Goal: Task Accomplishment & Management: Use online tool/utility

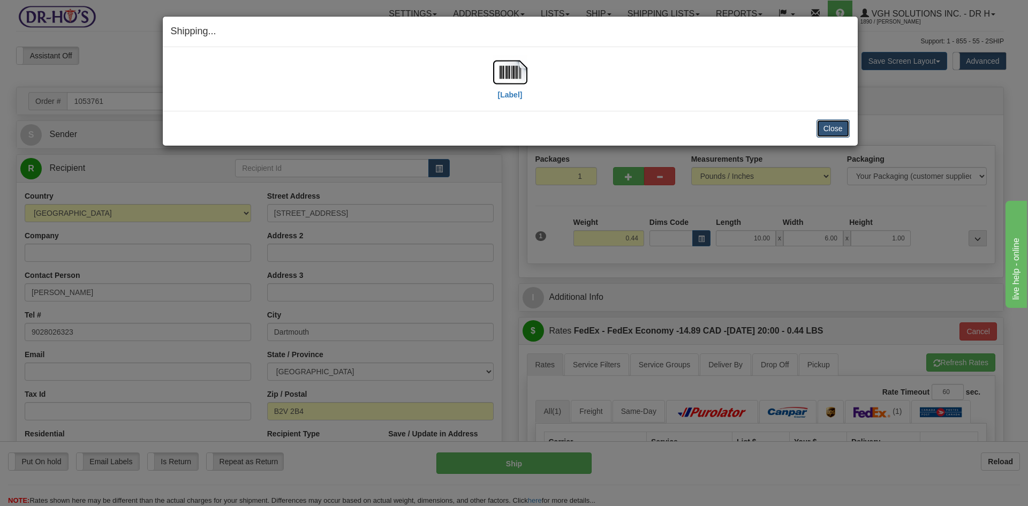
click at [840, 129] on button "Close" at bounding box center [832, 128] width 33 height 18
click at [829, 126] on button "Close" at bounding box center [832, 128] width 33 height 18
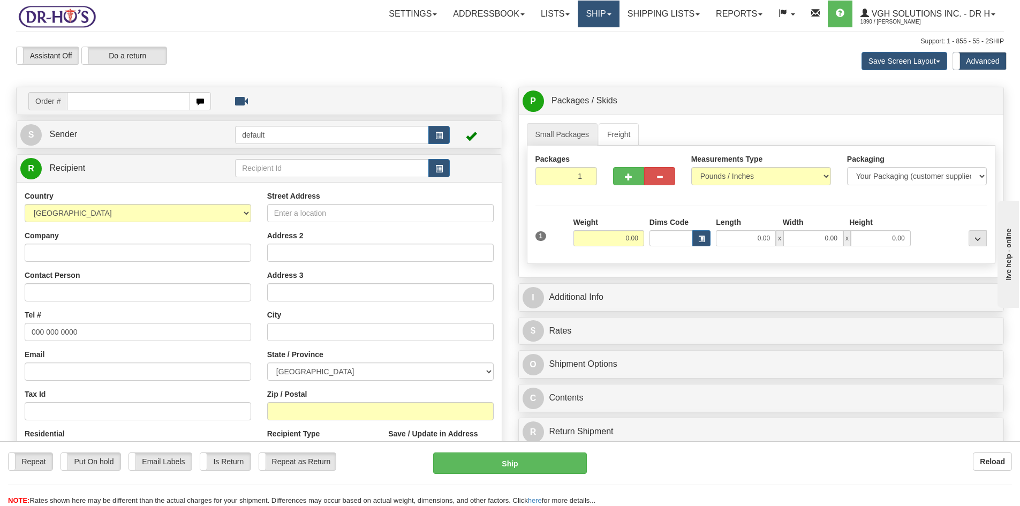
click at [584, 13] on link "Ship" at bounding box center [598, 14] width 41 height 27
drag, startPoint x: 566, startPoint y: 49, endPoint x: 578, endPoint y: 70, distance: 23.2
click at [566, 50] on span "OnHold / Order Queue" at bounding box center [570, 51] width 75 height 9
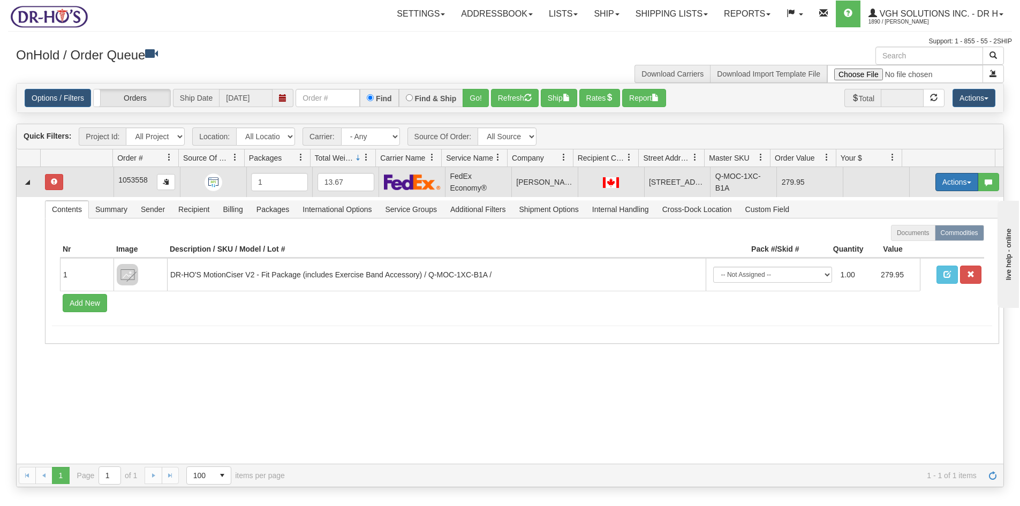
click at [940, 184] on button "Actions" at bounding box center [956, 182] width 43 height 18
click at [912, 204] on span "Open" at bounding box center [915, 202] width 26 height 9
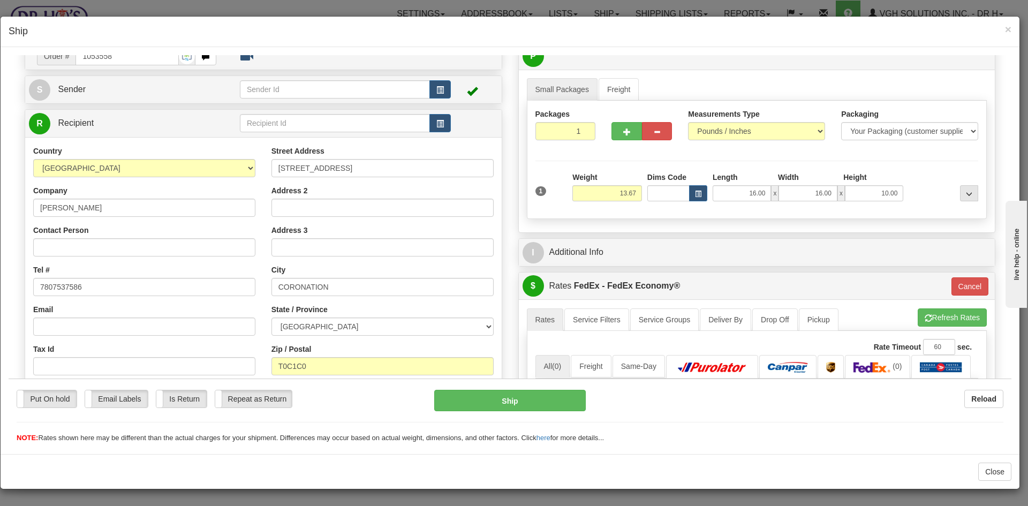
scroll to position [107, 0]
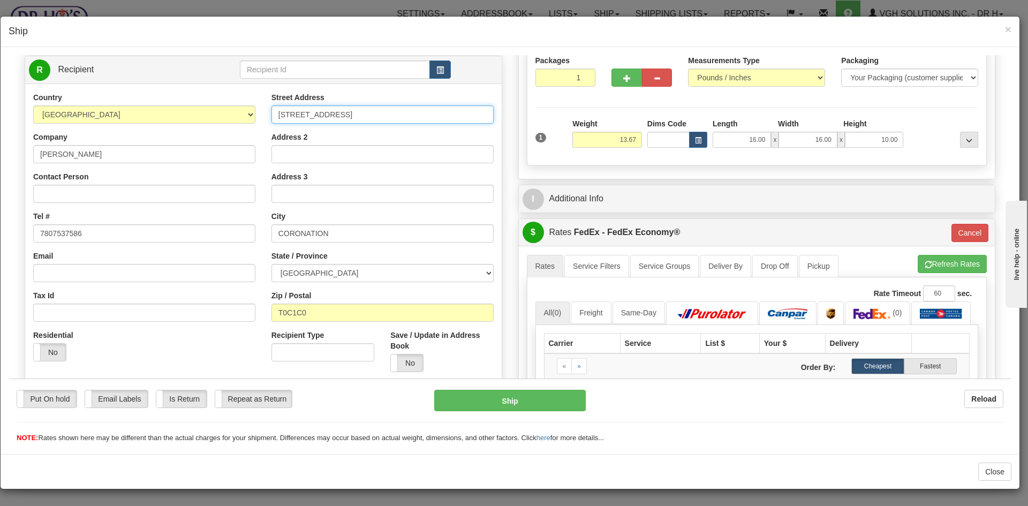
drag, startPoint x: 273, startPoint y: 112, endPoint x: 349, endPoint y: 111, distance: 76.0
click at [349, 111] on input "[STREET_ADDRESS]" at bounding box center [382, 114] width 222 height 18
drag, startPoint x: 329, startPoint y: 314, endPoint x: 261, endPoint y: 323, distance: 69.0
click at [263, 323] on div "Street Address [STREET_ADDRESS] Address 2 Address 3 City CORONATION State / Pro…" at bounding box center [382, 236] width 238 height 288
drag, startPoint x: 277, startPoint y: 112, endPoint x: 335, endPoint y: 110, distance: 57.8
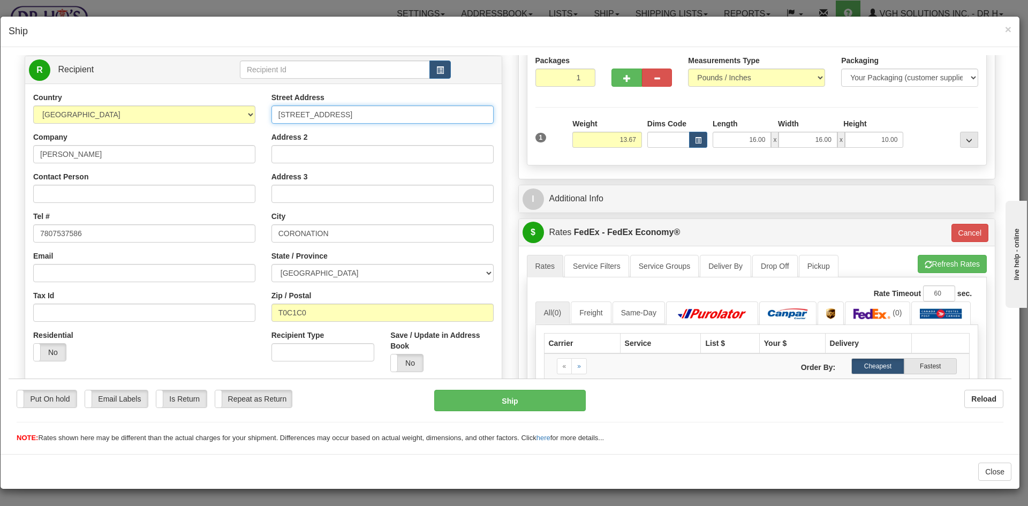
click at [335, 112] on input "[STREET_ADDRESS]" at bounding box center [382, 114] width 222 height 18
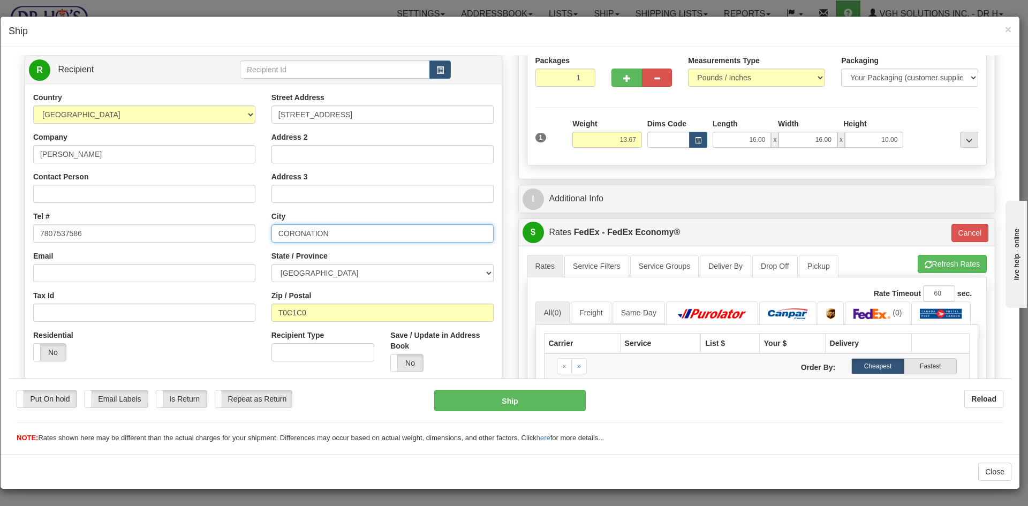
drag, startPoint x: 277, startPoint y: 232, endPoint x: 344, endPoint y: 234, distance: 66.9
click at [344, 234] on input "CORONATION" at bounding box center [382, 233] width 222 height 18
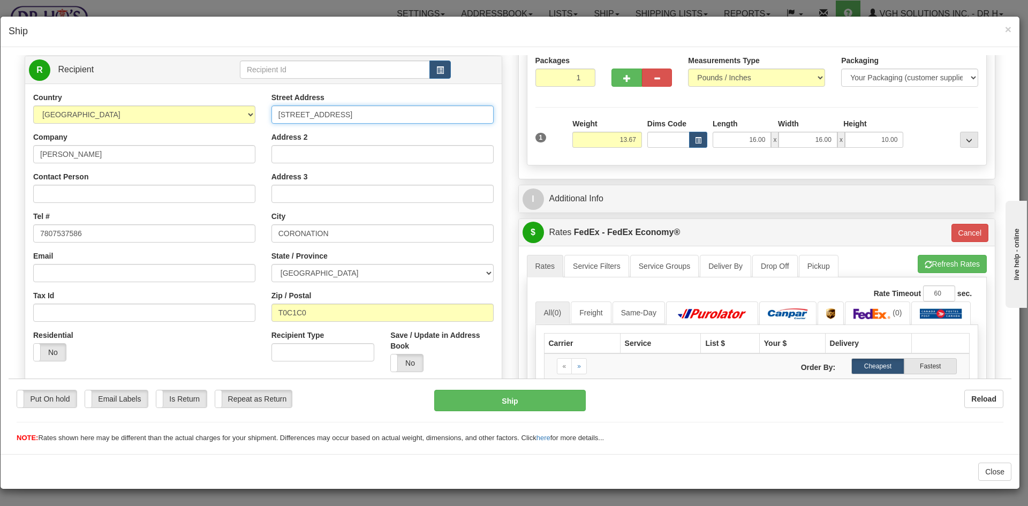
drag, startPoint x: 278, startPoint y: 113, endPoint x: 329, endPoint y: 113, distance: 50.8
click at [329, 113] on input "[STREET_ADDRESS]" at bounding box center [382, 114] width 222 height 18
drag, startPoint x: 276, startPoint y: 312, endPoint x: 330, endPoint y: 312, distance: 54.6
click at [330, 312] on input "T0C1C0" at bounding box center [382, 312] width 222 height 18
click at [964, 229] on button "Cancel" at bounding box center [969, 232] width 37 height 18
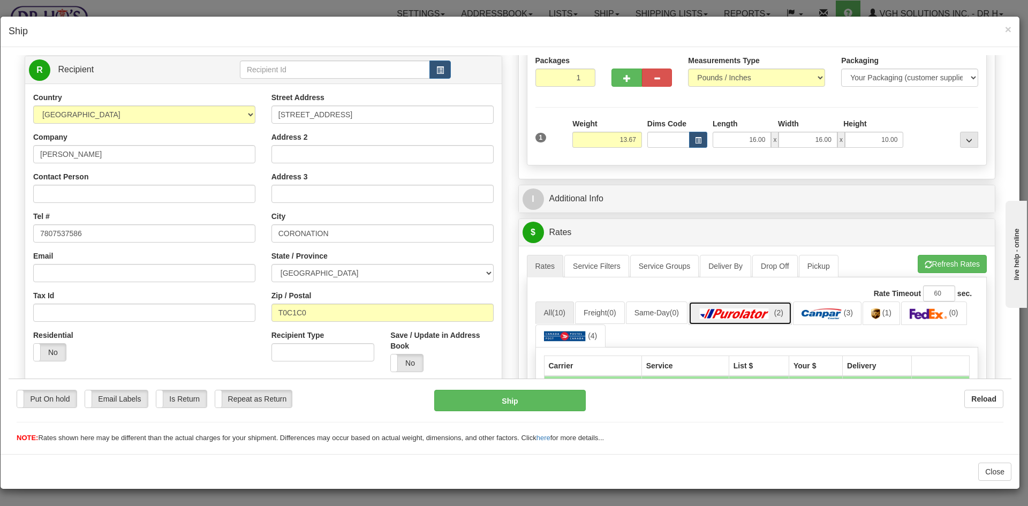
drag, startPoint x: 743, startPoint y: 312, endPoint x: 757, endPoint y: 340, distance: 31.8
click at [743, 313] on img at bounding box center [734, 313] width 75 height 11
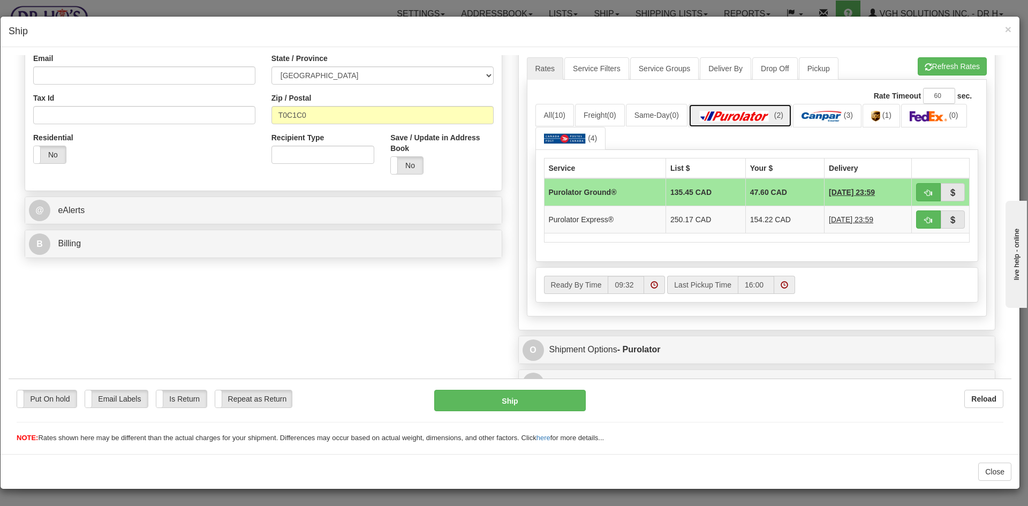
scroll to position [353, 0]
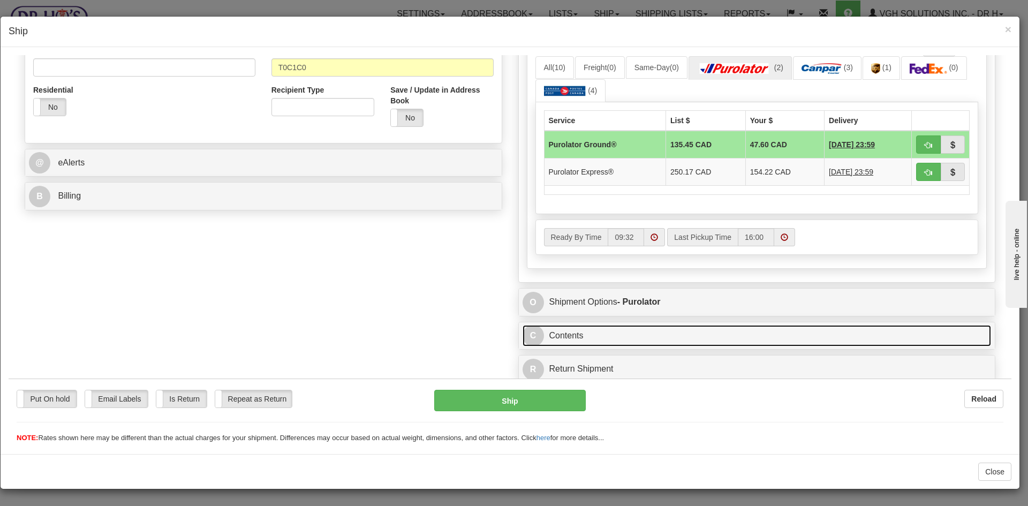
click at [697, 340] on link "C Contents" at bounding box center [756, 335] width 469 height 22
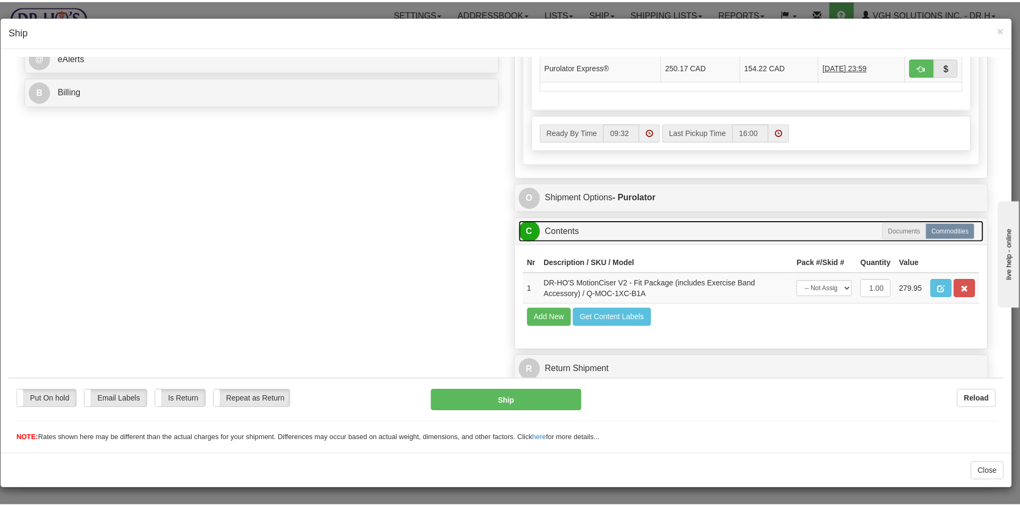
scroll to position [458, 0]
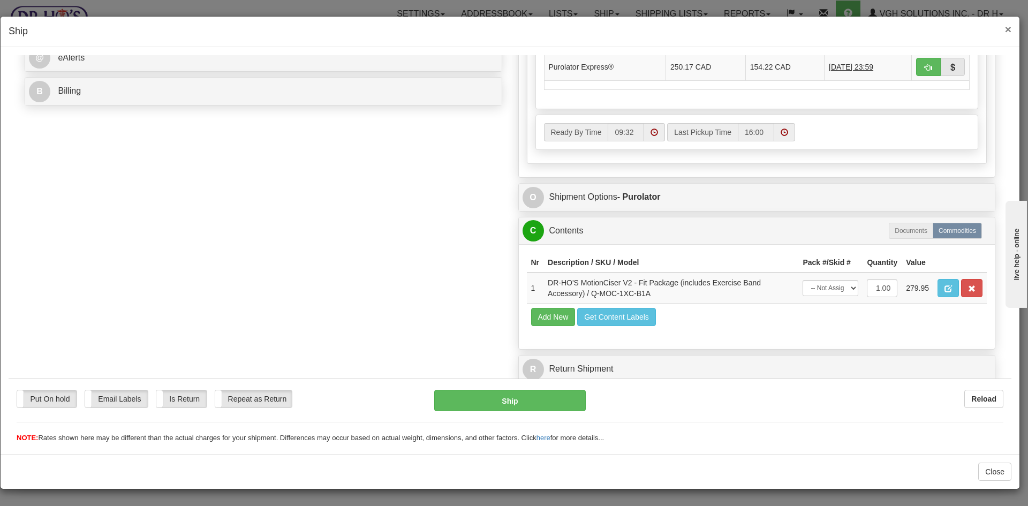
click at [1008, 28] on span "×" at bounding box center [1008, 29] width 6 height 12
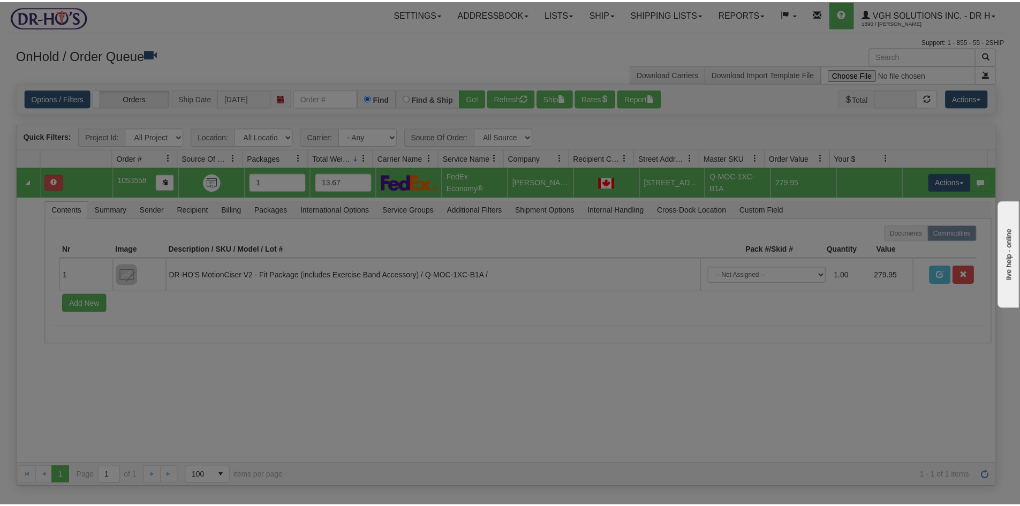
scroll to position [0, 0]
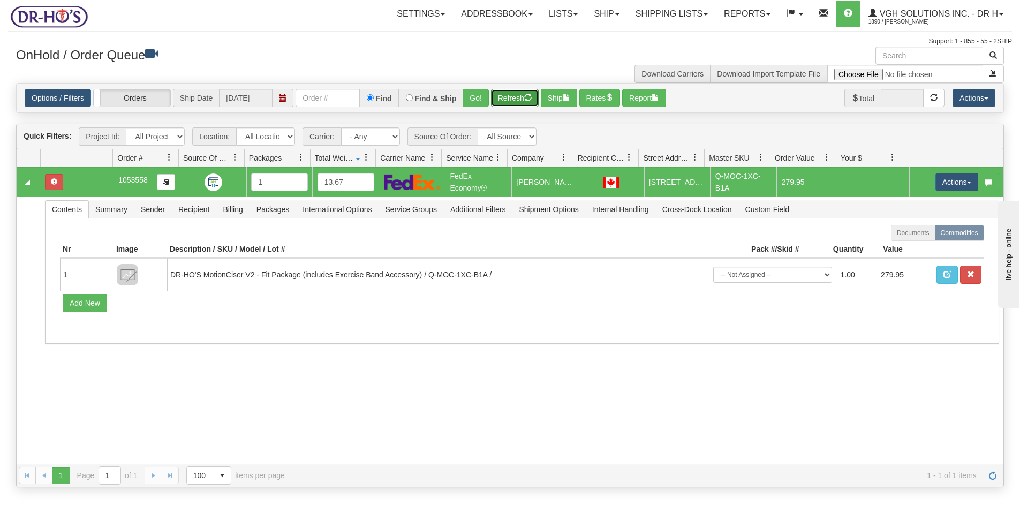
click at [501, 98] on button "Refresh" at bounding box center [515, 98] width 48 height 18
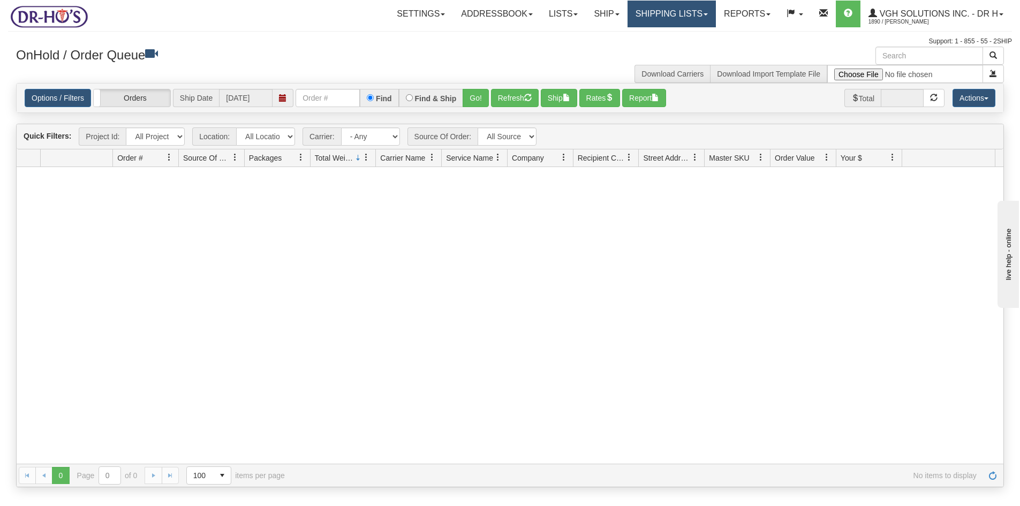
click at [663, 14] on link "Shipping lists" at bounding box center [671, 14] width 88 height 27
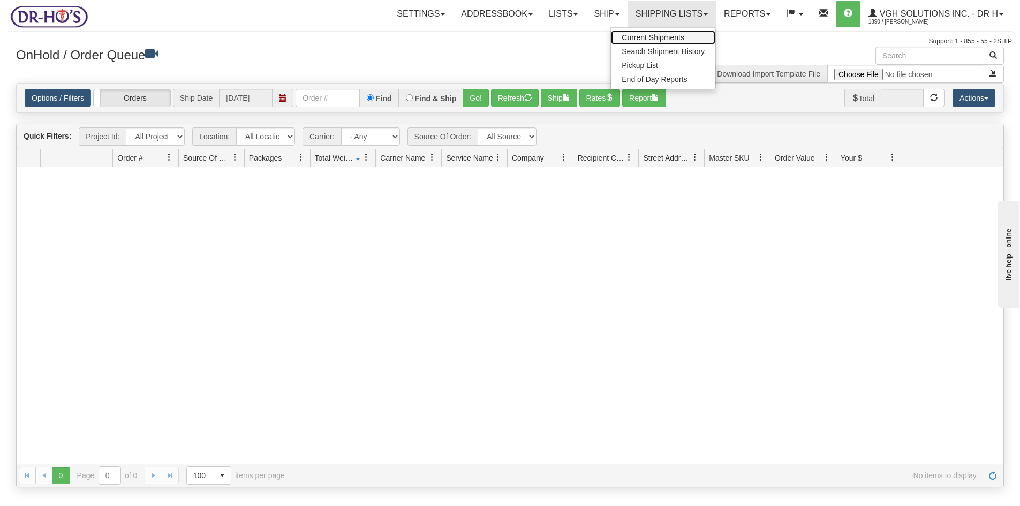
click at [645, 34] on span "Current Shipments" at bounding box center [652, 37] width 63 height 9
